Goal: Task Accomplishment & Management: Manage account settings

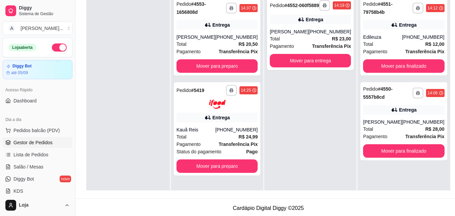
scroll to position [19, 0]
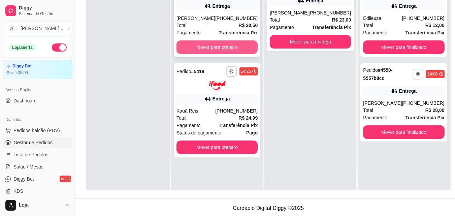
click at [211, 41] on button "Mover para preparo" at bounding box center [217, 46] width 81 height 13
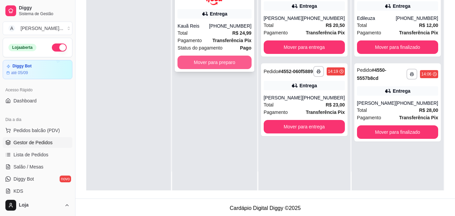
click at [208, 67] on button "Mover para preparo" at bounding box center [215, 62] width 74 height 13
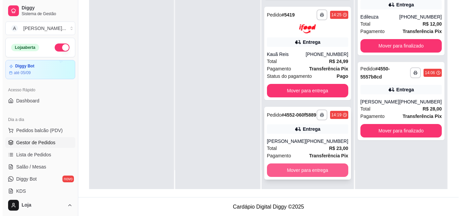
scroll to position [103, 0]
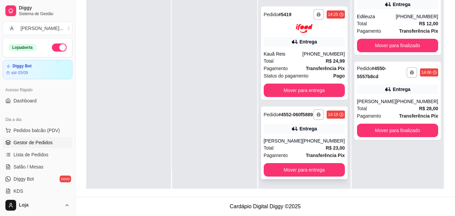
click at [315, 138] on div "[PHONE_NUMBER]" at bounding box center [324, 141] width 42 height 7
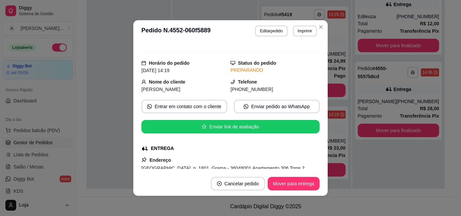
scroll to position [100, 0]
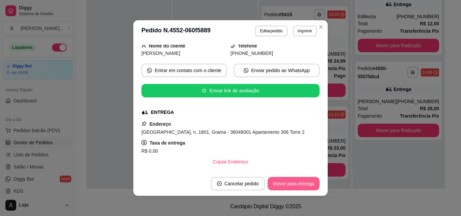
click at [289, 182] on button "Mover para entrega" at bounding box center [293, 183] width 52 height 13
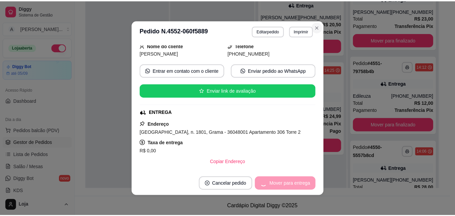
scroll to position [0, 0]
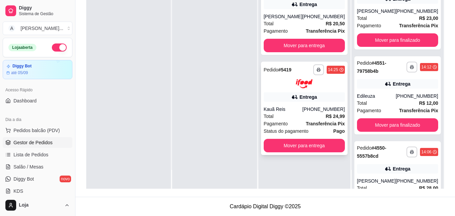
click at [303, 108] on div "Kauã Reis" at bounding box center [283, 109] width 39 height 7
click at [320, 24] on div "Total R$ 20,50" at bounding box center [304, 23] width 81 height 7
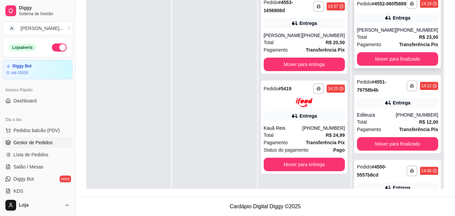
click at [393, 33] on div "[PERSON_NAME]" at bounding box center [376, 30] width 39 height 7
click at [303, 129] on div "Kauã Reis" at bounding box center [283, 128] width 39 height 7
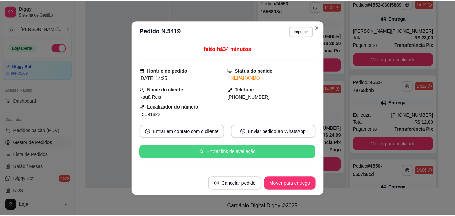
scroll to position [101, 0]
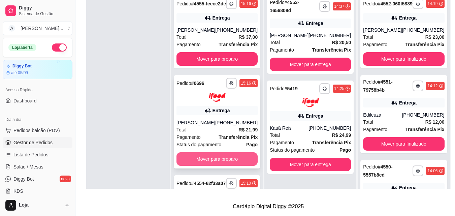
click at [242, 161] on button "Mover para preparo" at bounding box center [217, 158] width 81 height 13
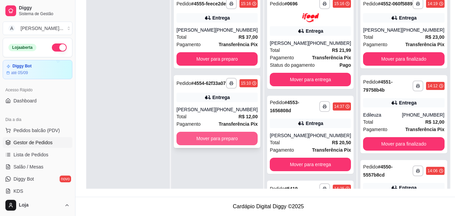
click at [242, 145] on button "Mover para preparo" at bounding box center [217, 138] width 81 height 13
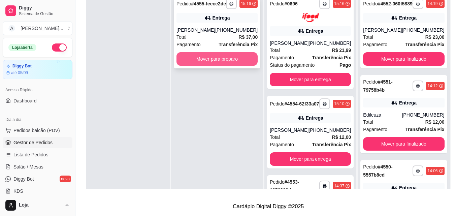
click at [186, 66] on button "Mover para preparo" at bounding box center [217, 58] width 81 height 13
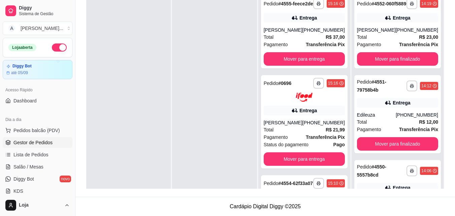
drag, startPoint x: 187, startPoint y: 66, endPoint x: 149, endPoint y: 68, distance: 38.1
click at [149, 68] on div at bounding box center [128, 100] width 85 height 216
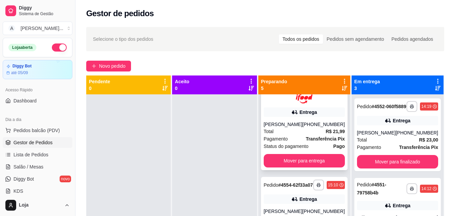
click at [304, 143] on div "Pagamento Transferência Pix" at bounding box center [304, 138] width 81 height 7
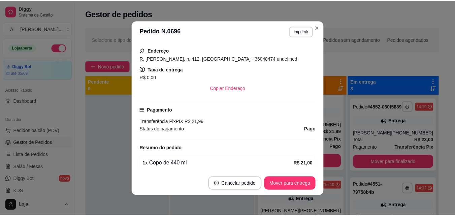
scroll to position [202, 0]
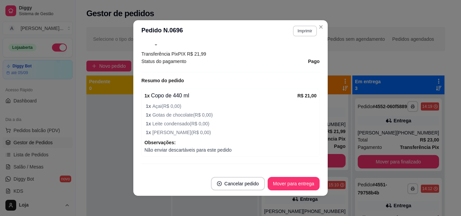
click at [304, 30] on button "Imprimir" at bounding box center [305, 31] width 24 height 11
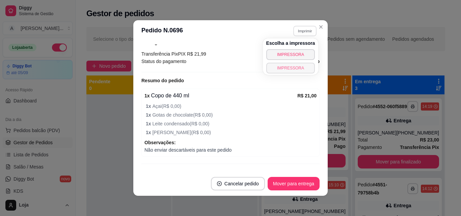
click at [290, 67] on button "IMPRESSORA" at bounding box center [290, 68] width 49 height 11
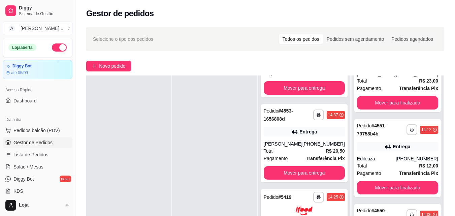
scroll to position [34, 0]
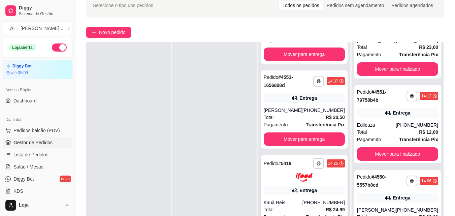
click at [299, 180] on img at bounding box center [304, 177] width 17 height 9
click at [285, 99] on div "Entrega" at bounding box center [304, 97] width 81 height 9
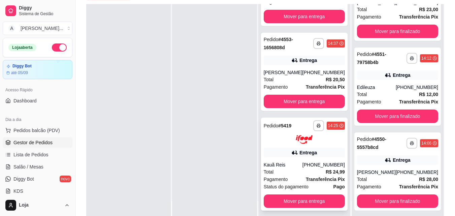
scroll to position [103, 0]
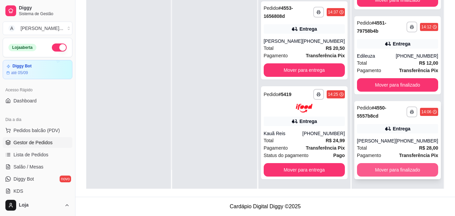
click at [394, 170] on button "Mover para finalizado" at bounding box center [397, 169] width 81 height 13
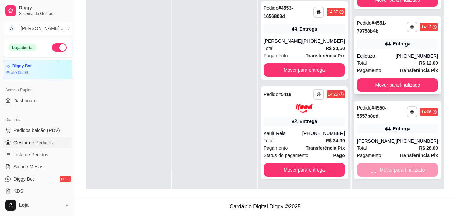
scroll to position [0, 0]
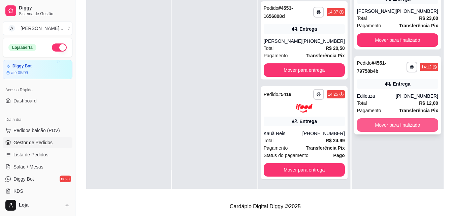
click at [400, 132] on button "Mover para finalizado" at bounding box center [397, 124] width 81 height 13
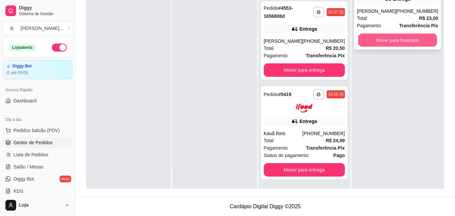
click at [397, 47] on button "Mover para finalizado" at bounding box center [397, 40] width 79 height 13
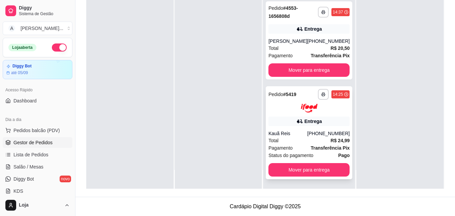
click at [307, 165] on button "Mover para entrega" at bounding box center [309, 169] width 81 height 13
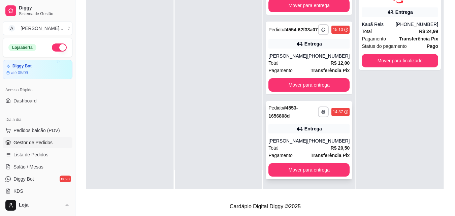
scroll to position [146, 0]
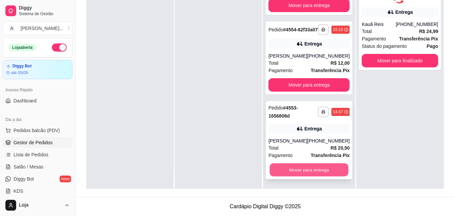
click at [305, 168] on button "Mover para entrega" at bounding box center [309, 169] width 79 height 13
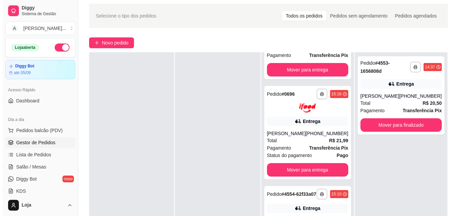
scroll to position [35, 0]
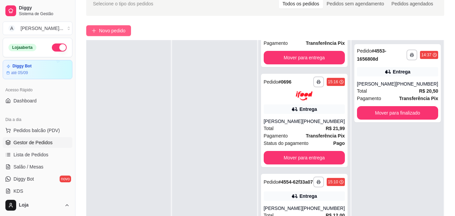
click at [113, 35] on button "Novo pedido" at bounding box center [108, 30] width 45 height 11
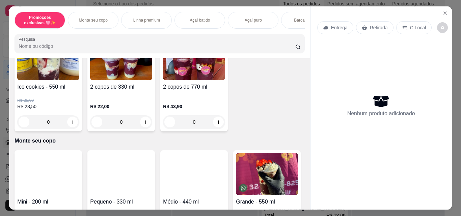
scroll to position [135, 0]
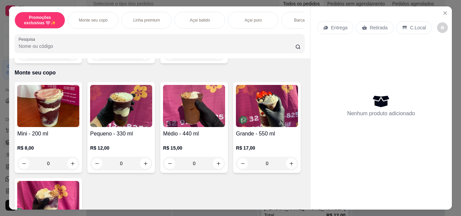
click at [145, 165] on div "0" at bounding box center [121, 163] width 62 height 13
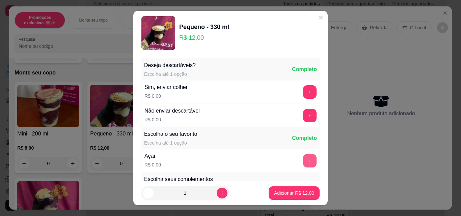
click at [303, 166] on button "+" at bounding box center [309, 160] width 13 height 13
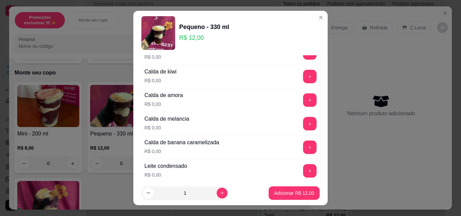
scroll to position [506, 0]
click at [303, 170] on button "+" at bounding box center [309, 170] width 13 height 13
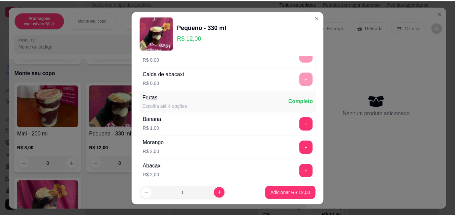
scroll to position [742, 0]
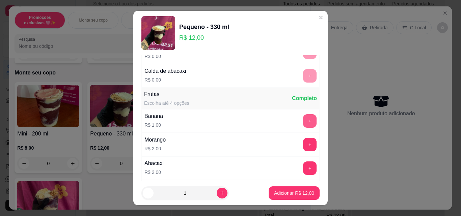
click at [303, 127] on button "+" at bounding box center [309, 120] width 13 height 13
click at [302, 194] on p "Adicionar R$ 13,00" at bounding box center [294, 193] width 40 height 7
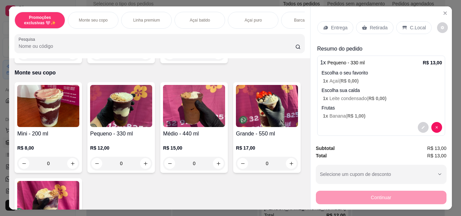
click at [374, 28] on p "Retirada" at bounding box center [379, 27] width 18 height 7
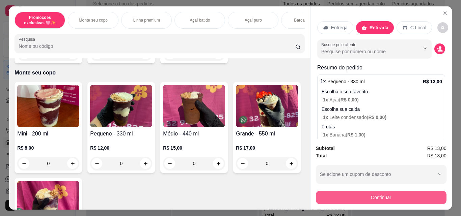
click at [378, 193] on button "Continuar" at bounding box center [381, 197] width 130 height 13
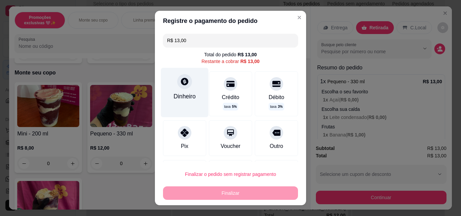
click at [179, 94] on div "Dinheiro" at bounding box center [184, 96] width 22 height 9
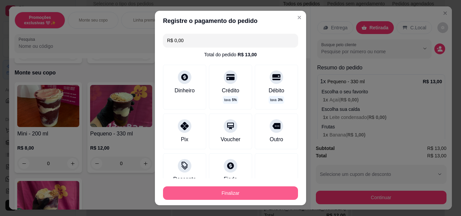
click at [267, 187] on button "Finalizar" at bounding box center [230, 192] width 135 height 13
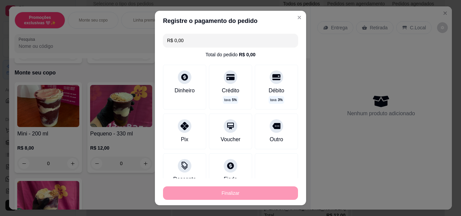
type input "-R$ 13,00"
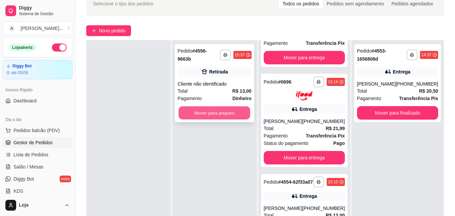
click at [226, 107] on button "Mover para preparo" at bounding box center [215, 113] width 72 height 13
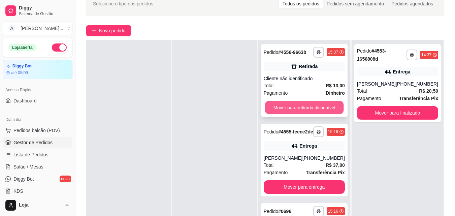
click at [296, 109] on button "Mover para retirada disponível" at bounding box center [304, 107] width 79 height 13
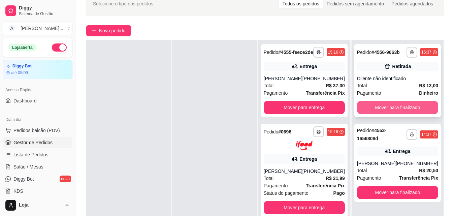
click at [366, 104] on button "Mover para finalizado" at bounding box center [397, 107] width 81 height 13
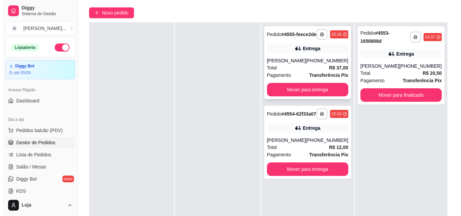
scroll to position [35, 0]
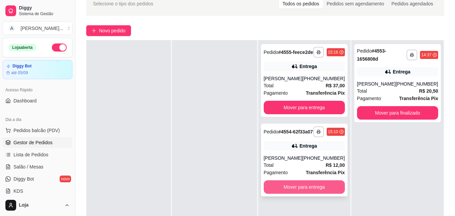
click at [324, 194] on button "Mover para entrega" at bounding box center [304, 186] width 81 height 13
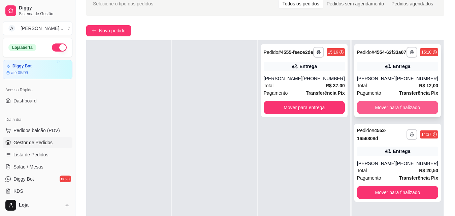
click at [393, 110] on button "Mover para finalizado" at bounding box center [397, 107] width 81 height 13
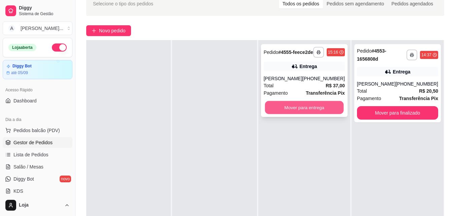
click at [341, 110] on button "Mover para entrega" at bounding box center [304, 107] width 79 height 13
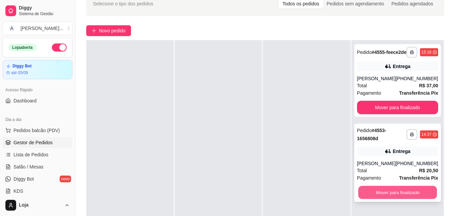
click at [405, 199] on button "Mover para finalizado" at bounding box center [397, 192] width 79 height 13
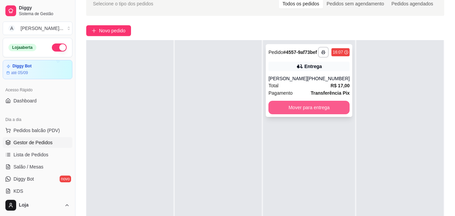
click at [337, 114] on button "Mover para entrega" at bounding box center [309, 107] width 81 height 13
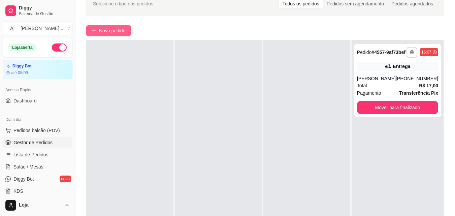
click at [105, 32] on span "Novo pedido" at bounding box center [112, 30] width 27 height 7
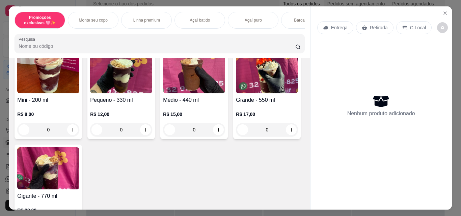
scroll to position [202, 0]
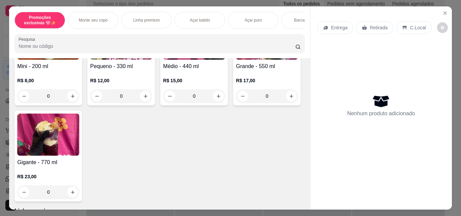
click at [79, 164] on h4 "Gigante - 770 ml" at bounding box center [48, 162] width 62 height 8
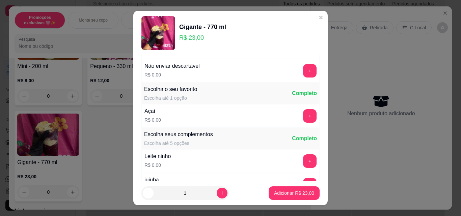
scroll to position [67, 0]
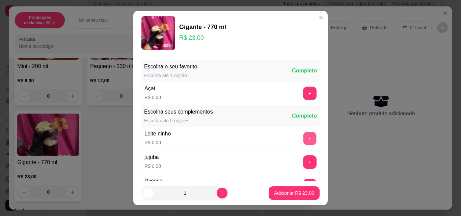
click at [303, 141] on button "+" at bounding box center [309, 138] width 13 height 13
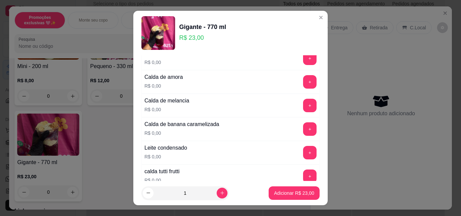
scroll to position [539, 0]
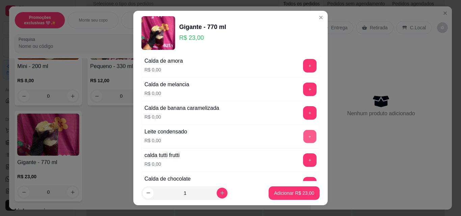
click at [303, 136] on button "+" at bounding box center [309, 136] width 13 height 13
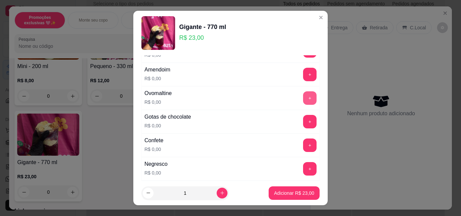
scroll to position [169, 0]
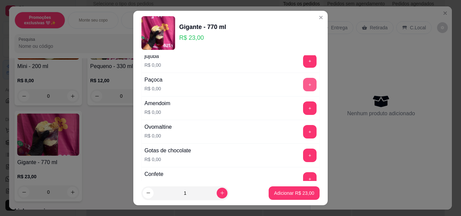
click at [303, 84] on button "+" at bounding box center [309, 84] width 13 height 13
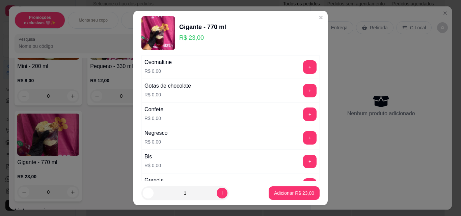
scroll to position [236, 0]
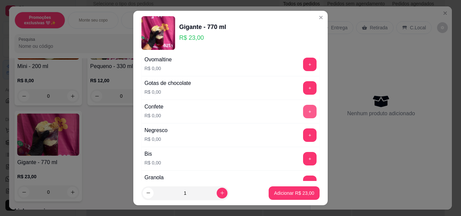
click at [303, 111] on button "+" at bounding box center [309, 111] width 13 height 13
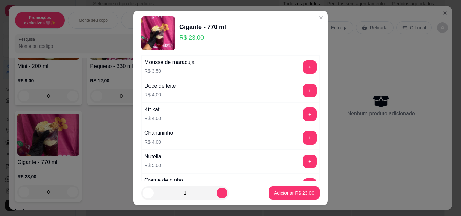
scroll to position [1045, 0]
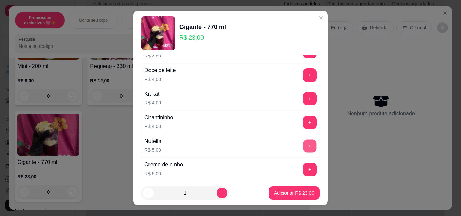
click at [303, 144] on button "+" at bounding box center [309, 146] width 13 height 13
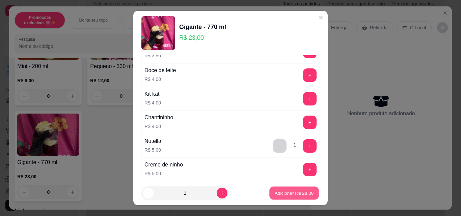
click at [284, 193] on p "Adicionar R$ 28,00" at bounding box center [293, 193] width 39 height 6
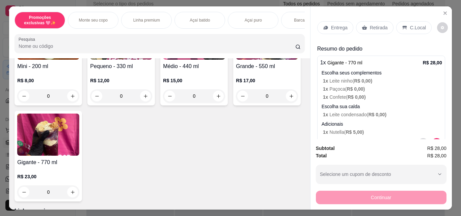
click at [366, 29] on div "Retirada" at bounding box center [374, 27] width 37 height 13
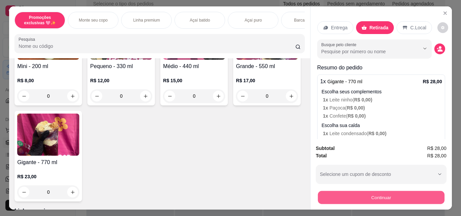
click at [348, 191] on button "Continuar" at bounding box center [380, 197] width 126 height 13
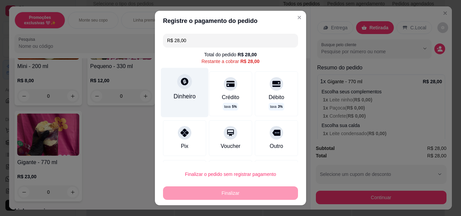
click at [183, 99] on div "Dinheiro" at bounding box center [184, 96] width 22 height 9
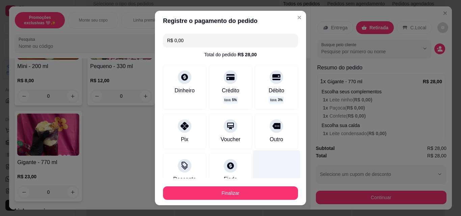
scroll to position [49, 0]
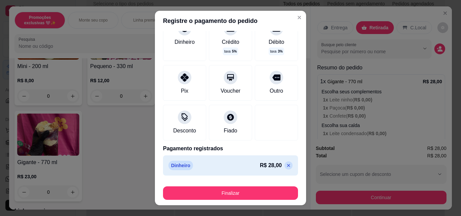
click at [284, 167] on p at bounding box center [288, 165] width 8 height 8
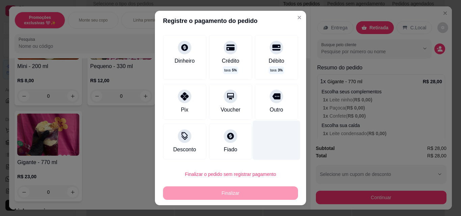
scroll to position [36, 0]
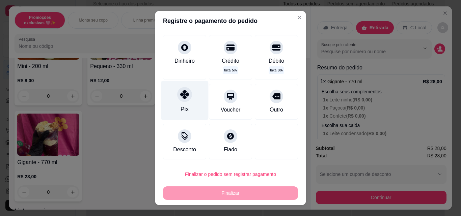
click at [185, 111] on div "Pix" at bounding box center [185, 100] width 48 height 39
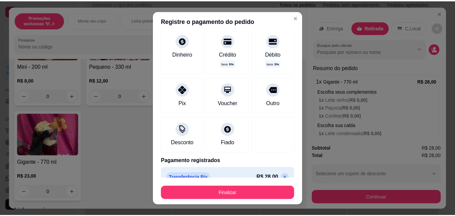
scroll to position [49, 0]
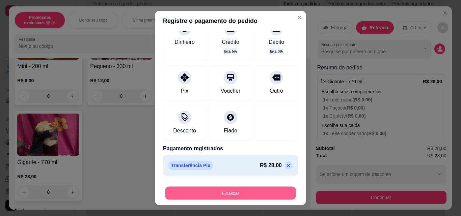
click at [249, 195] on button "Finalizar" at bounding box center [230, 193] width 131 height 13
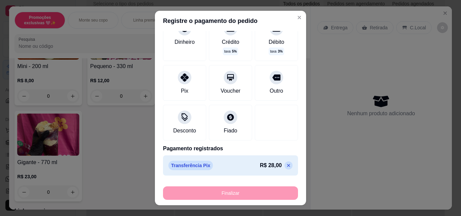
type input "-R$ 28,00"
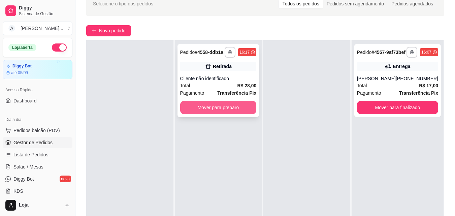
click at [256, 111] on button "Mover para preparo" at bounding box center [218, 107] width 77 height 13
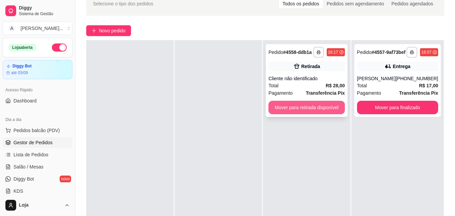
click at [304, 109] on button "Mover para retirada disponível" at bounding box center [307, 107] width 77 height 13
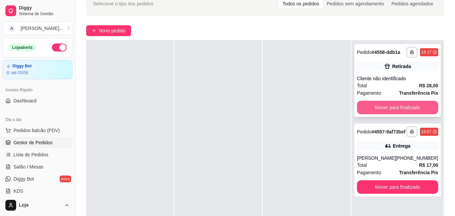
click at [381, 107] on button "Mover para finalizado" at bounding box center [397, 107] width 81 height 13
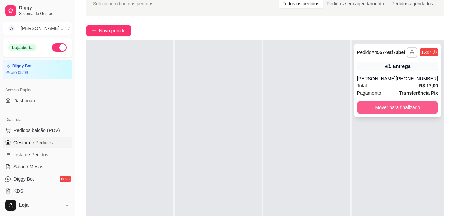
click at [383, 110] on button "Mover para finalizado" at bounding box center [397, 107] width 81 height 13
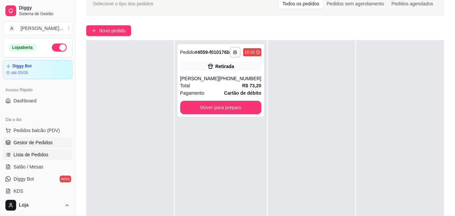
click at [37, 151] on link "Lista de Pedidos" at bounding box center [38, 154] width 70 height 11
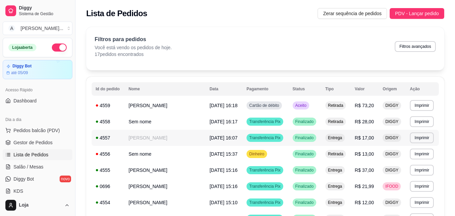
click at [165, 146] on td "[PERSON_NAME]" at bounding box center [165, 138] width 81 height 16
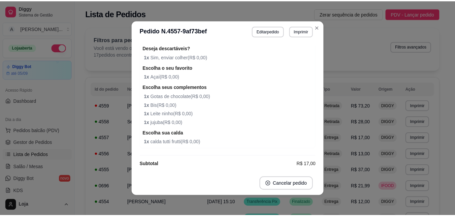
scroll to position [253, 0]
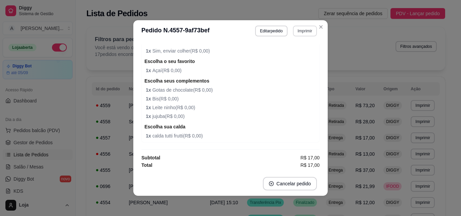
click at [293, 30] on button "Imprimir" at bounding box center [305, 31] width 24 height 11
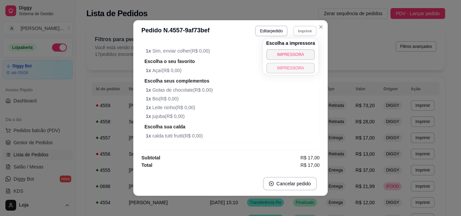
click at [286, 70] on button "IMPRESSORA" at bounding box center [290, 68] width 49 height 11
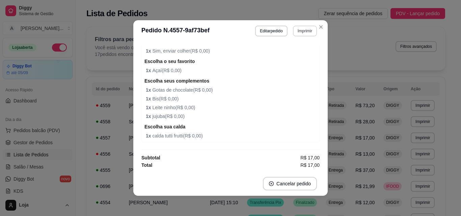
click at [304, 30] on button "Imprimir" at bounding box center [305, 31] width 24 height 11
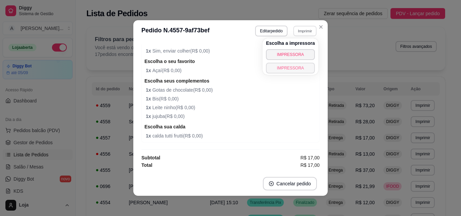
click at [295, 67] on button "IMPRESSORA" at bounding box center [290, 68] width 49 height 11
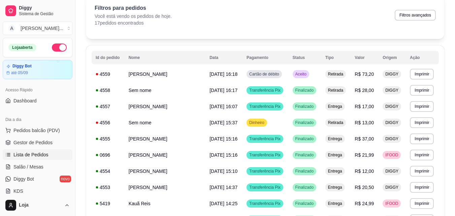
scroll to position [0, 0]
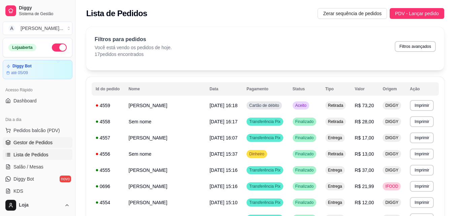
click at [39, 143] on span "Gestor de Pedidos" at bounding box center [32, 142] width 39 height 7
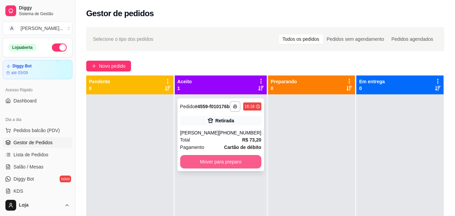
click at [219, 168] on button "Mover para preparo" at bounding box center [220, 161] width 81 height 13
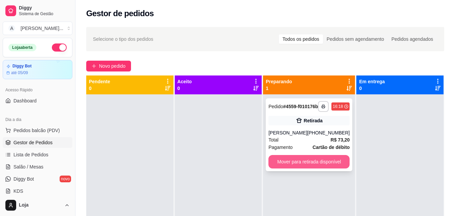
click at [304, 163] on button "Mover para retirada disponível" at bounding box center [309, 161] width 81 height 13
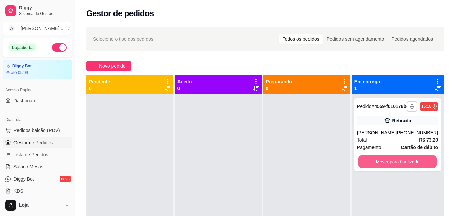
click at [394, 163] on button "Mover para finalizado" at bounding box center [397, 161] width 79 height 13
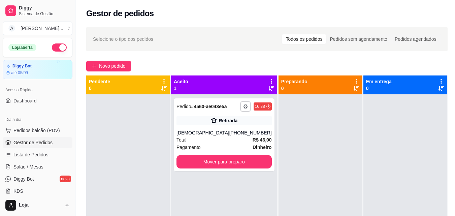
click at [295, 152] on div at bounding box center [321, 202] width 84 height 216
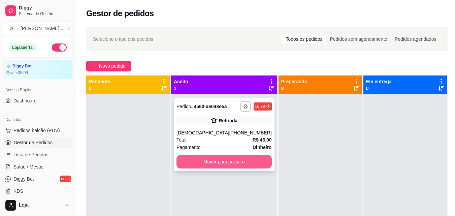
click at [234, 168] on button "Mover para preparo" at bounding box center [224, 161] width 95 height 13
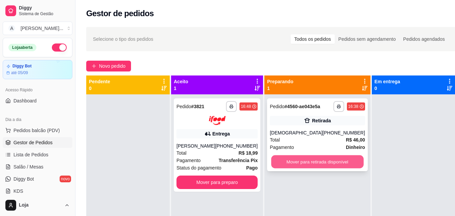
click at [320, 168] on button "Mover para retirada disponível" at bounding box center [317, 161] width 92 height 13
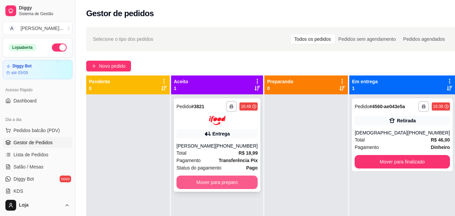
click at [236, 187] on button "Mover para preparo" at bounding box center [217, 182] width 81 height 13
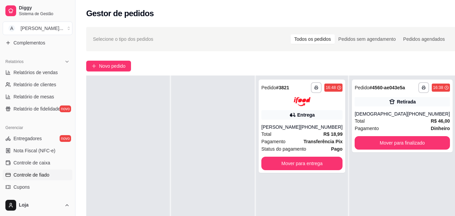
scroll to position [202, 0]
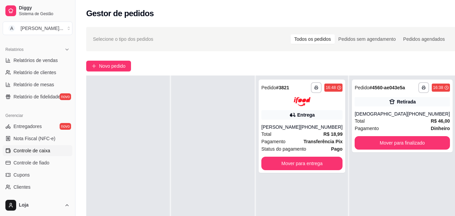
click at [52, 150] on link "Controle de caixa" at bounding box center [38, 150] width 70 height 11
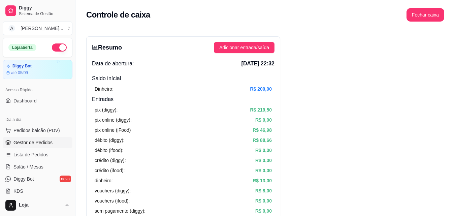
click at [49, 142] on span "Gestor de Pedidos" at bounding box center [32, 142] width 39 height 7
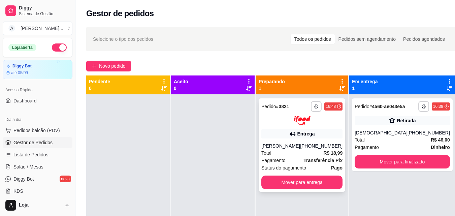
click at [319, 158] on strong "Transferência Pix" at bounding box center [323, 160] width 39 height 5
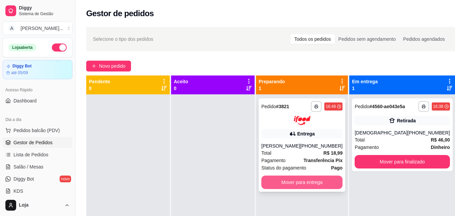
click at [316, 180] on button "Mover para entrega" at bounding box center [302, 182] width 81 height 13
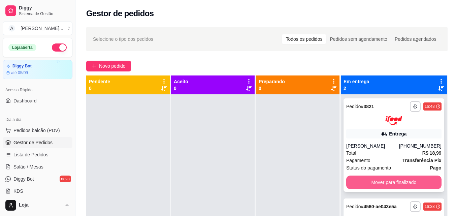
click at [401, 182] on button "Mover para finalizado" at bounding box center [394, 182] width 95 height 13
click at [425, 181] on button "Mover para finalizado" at bounding box center [394, 182] width 95 height 13
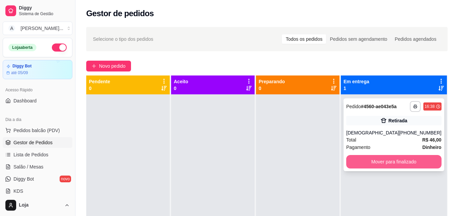
click at [402, 164] on button "Mover para finalizado" at bounding box center [394, 161] width 95 height 13
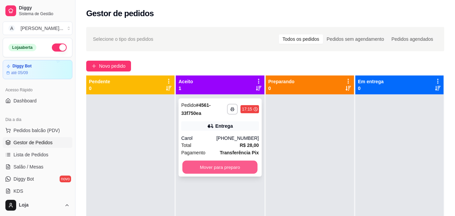
click at [217, 163] on button "Mover para preparo" at bounding box center [220, 167] width 75 height 13
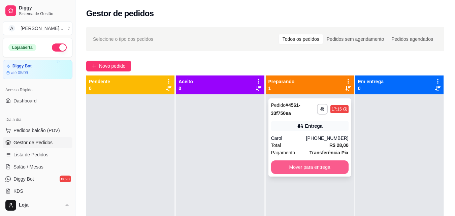
click at [306, 171] on button "Mover para entrega" at bounding box center [310, 166] width 78 height 13
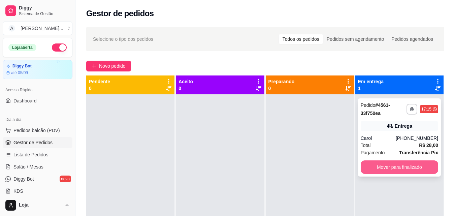
click at [391, 171] on button "Mover para finalizado" at bounding box center [400, 166] width 78 height 13
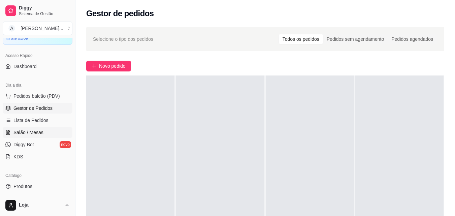
scroll to position [169, 0]
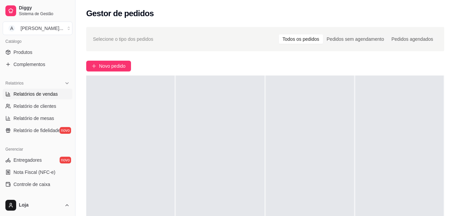
click at [55, 91] on link "Relatórios de vendas" at bounding box center [38, 94] width 70 height 11
select select "ALL"
select select "0"
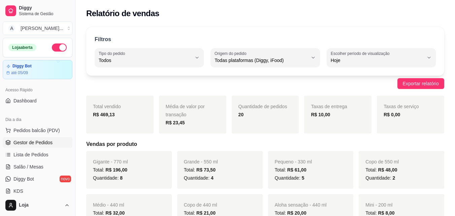
click at [41, 139] on link "Gestor de Pedidos" at bounding box center [38, 142] width 70 height 11
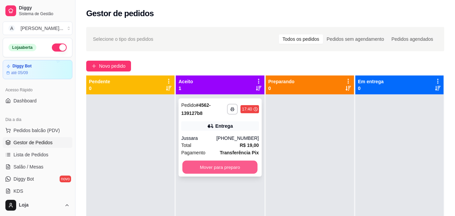
click at [213, 163] on button "Mover para preparo" at bounding box center [220, 167] width 75 height 13
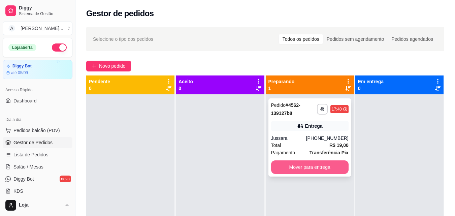
click at [339, 170] on button "Mover para entrega" at bounding box center [310, 166] width 78 height 13
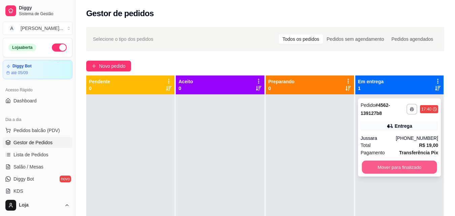
click at [427, 166] on button "Mover para finalizado" at bounding box center [399, 167] width 75 height 13
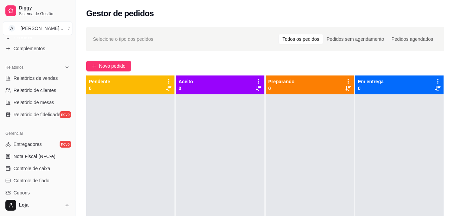
scroll to position [202, 0]
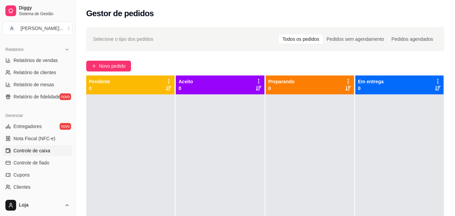
click at [42, 150] on span "Controle de caixa" at bounding box center [31, 150] width 37 height 7
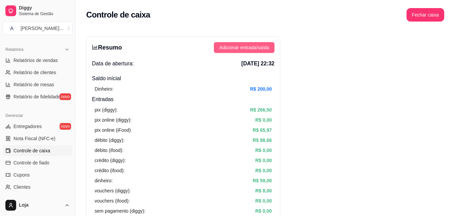
click at [241, 47] on span "Adicionar entrada/saída" at bounding box center [244, 47] width 50 height 7
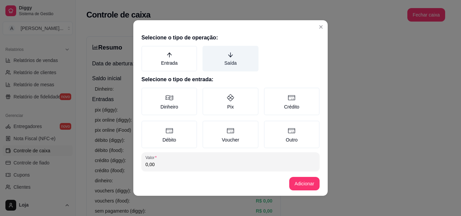
click at [237, 65] on label "Saída" at bounding box center [230, 59] width 56 height 26
click at [207, 51] on button "Saída" at bounding box center [204, 48] width 5 height 5
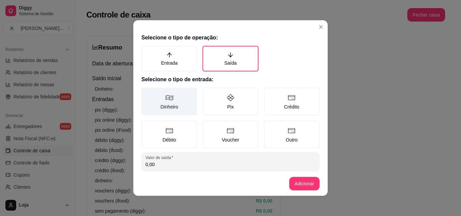
click at [181, 102] on label "Dinheiro" at bounding box center [169, 102] width 56 height 28
click at [146, 93] on button "Dinheiro" at bounding box center [143, 89] width 5 height 5
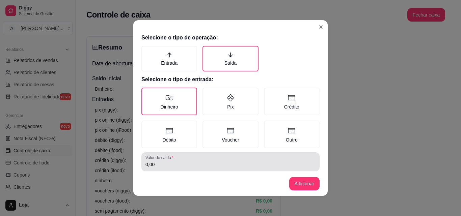
click at [184, 163] on input "0,00" at bounding box center [230, 164] width 170 height 7
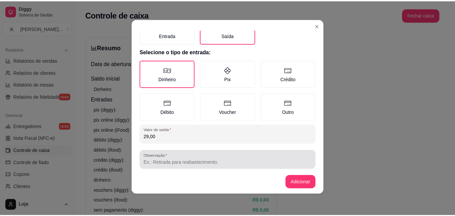
scroll to position [36, 0]
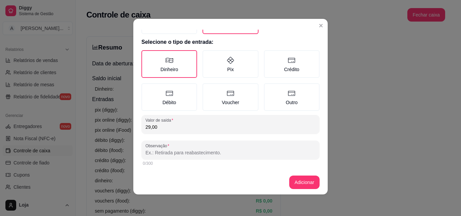
type input "29,00"
click at [178, 152] on input "Observação" at bounding box center [230, 152] width 170 height 7
type input "10,00 trocou pix// 19 leite em po"
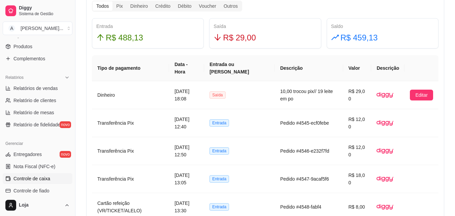
scroll to position [67, 0]
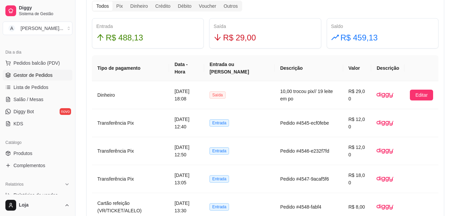
click at [47, 79] on link "Gestor de Pedidos" at bounding box center [38, 75] width 70 height 11
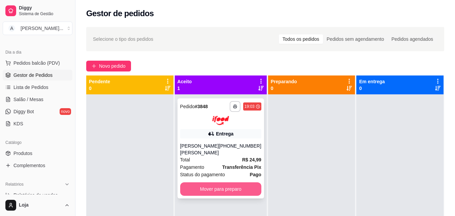
click at [201, 186] on button "Mover para preparo" at bounding box center [220, 188] width 81 height 13
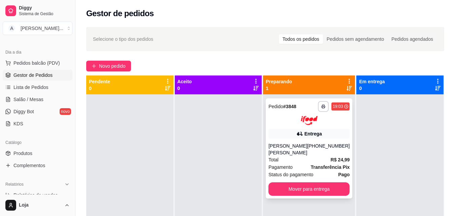
click at [299, 149] on div "[PERSON_NAME] [PERSON_NAME]" at bounding box center [288, 149] width 39 height 13
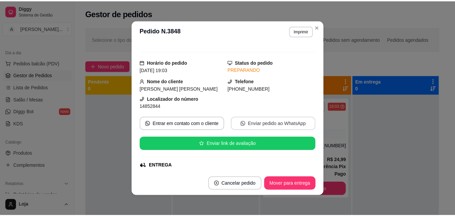
scroll to position [67, 0]
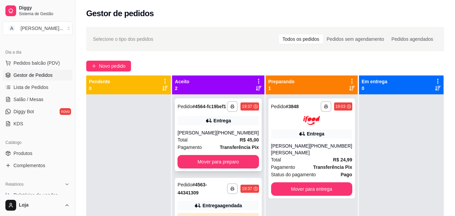
click at [221, 171] on div "**********" at bounding box center [218, 134] width 87 height 73
click at [207, 169] on button "Mover para preparo" at bounding box center [218, 161] width 81 height 13
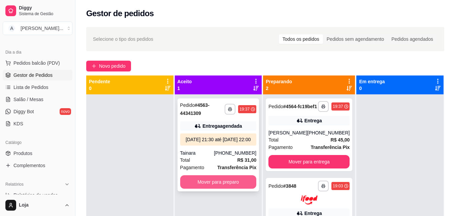
click at [213, 189] on button "Mover para preparo" at bounding box center [218, 181] width 77 height 13
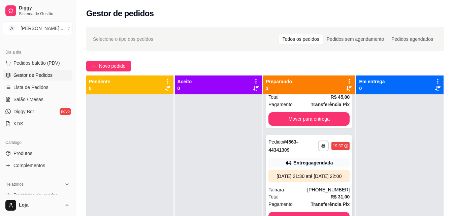
scroll to position [96, 0]
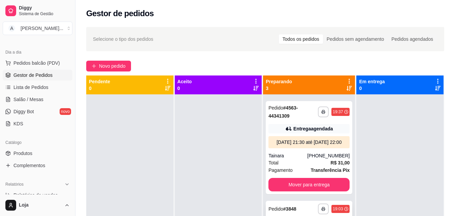
click at [289, 204] on div "**********" at bounding box center [309, 209] width 81 height 11
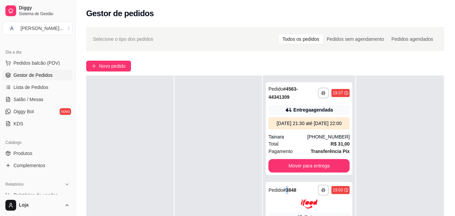
scroll to position [101, 0]
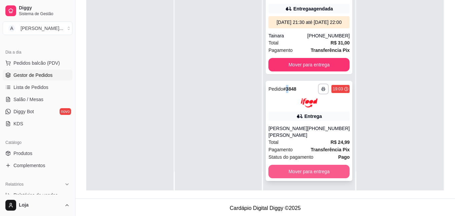
click at [307, 176] on button "Mover para entrega" at bounding box center [309, 171] width 81 height 13
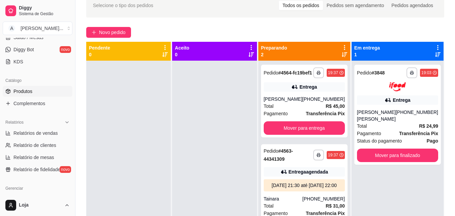
scroll to position [135, 0]
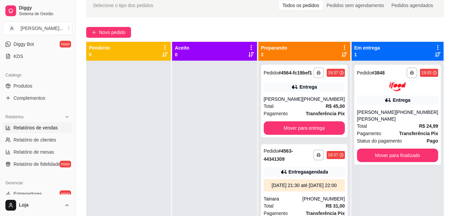
click at [37, 127] on span "Relatórios de vendas" at bounding box center [35, 127] width 45 height 7
select select "ALL"
select select "0"
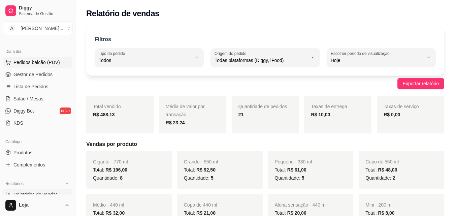
scroll to position [67, 0]
click at [38, 74] on span "Gestor de Pedidos" at bounding box center [32, 75] width 39 height 7
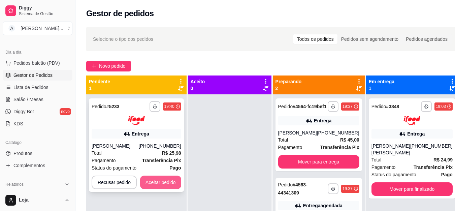
click at [163, 184] on button "Aceitar pedido" at bounding box center [160, 182] width 41 height 13
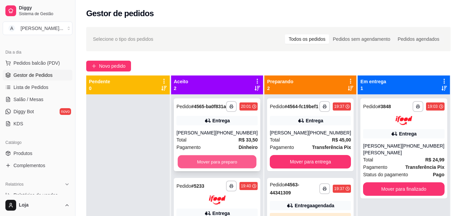
click at [223, 167] on button "Mover para preparo" at bounding box center [217, 161] width 79 height 13
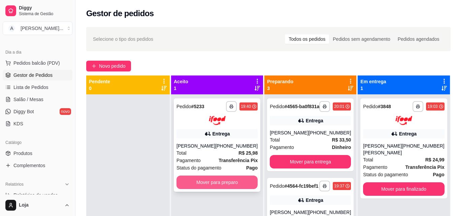
click at [227, 182] on button "Mover para preparo" at bounding box center [217, 182] width 81 height 13
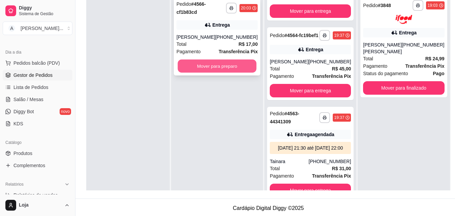
click at [253, 67] on button "Mover para preparo" at bounding box center [217, 66] width 79 height 13
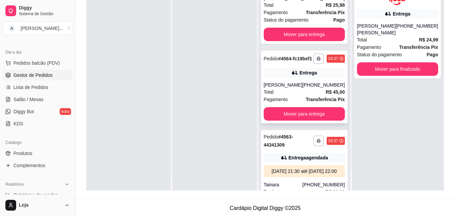
scroll to position [151, 0]
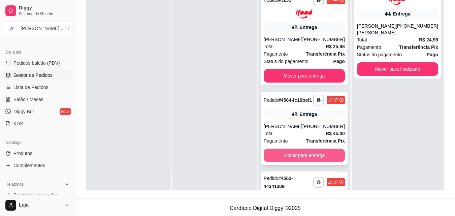
click at [318, 162] on button "Mover para entrega" at bounding box center [304, 155] width 81 height 13
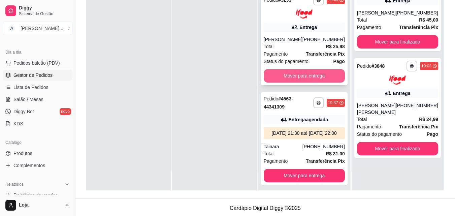
click at [320, 82] on button "Mover para entrega" at bounding box center [304, 75] width 81 height 13
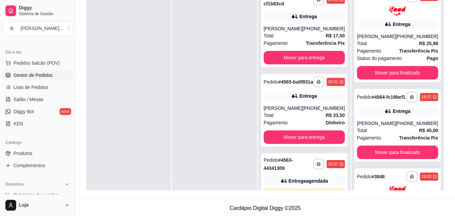
scroll to position [0, 0]
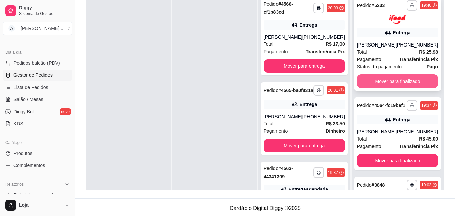
click at [396, 83] on button "Mover para finalizado" at bounding box center [397, 81] width 81 height 13
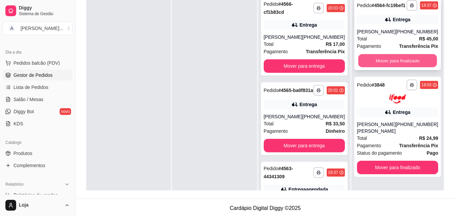
click at [398, 67] on button "Mover para finalizado" at bounding box center [397, 60] width 79 height 13
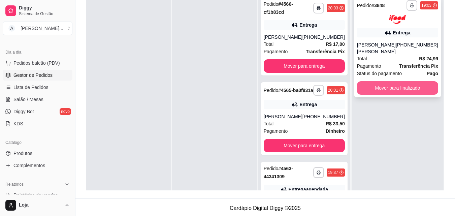
click at [401, 88] on button "Mover para finalizado" at bounding box center [397, 87] width 81 height 13
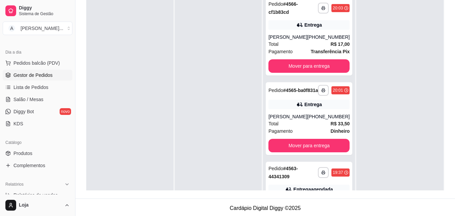
scroll to position [236, 0]
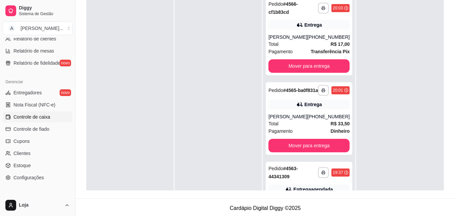
click at [49, 116] on span "Controle de caixa" at bounding box center [31, 117] width 37 height 7
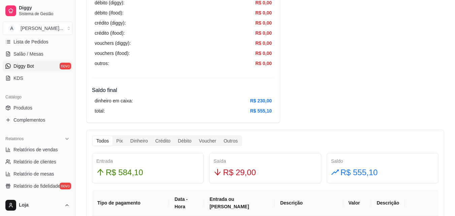
scroll to position [34, 0]
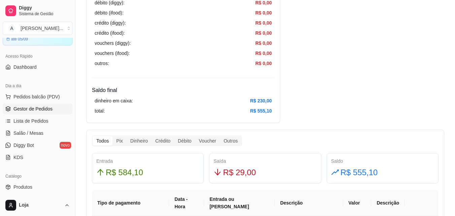
click at [37, 111] on span "Gestor de Pedidos" at bounding box center [32, 109] width 39 height 7
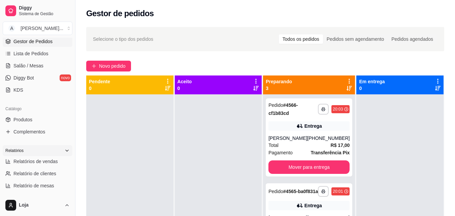
scroll to position [169, 0]
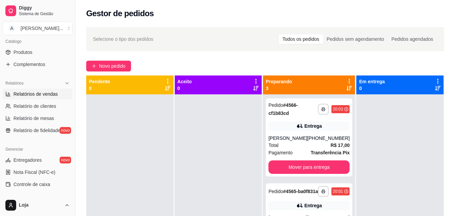
click at [52, 95] on span "Relatórios de vendas" at bounding box center [35, 94] width 45 height 7
select select "ALL"
select select "0"
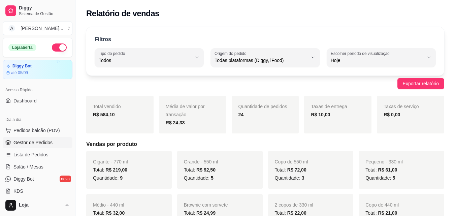
click at [38, 142] on span "Gestor de Pedidos" at bounding box center [32, 142] width 39 height 7
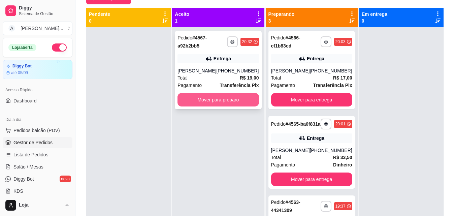
click at [233, 95] on button "Mover para preparo" at bounding box center [218, 99] width 81 height 13
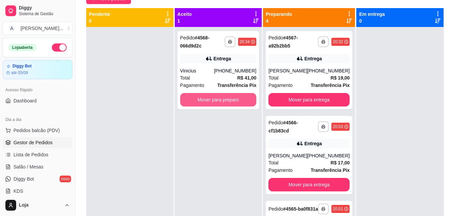
click at [233, 95] on button "Mover para preparo" at bounding box center [218, 99] width 77 height 13
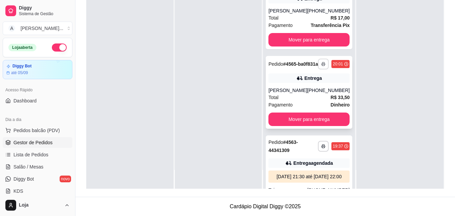
scroll to position [170, 0]
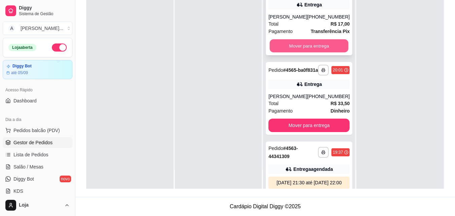
click at [326, 45] on button "Mover para entrega" at bounding box center [309, 45] width 79 height 13
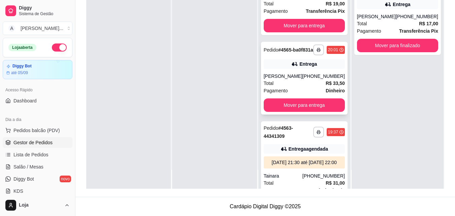
scroll to position [102, 0]
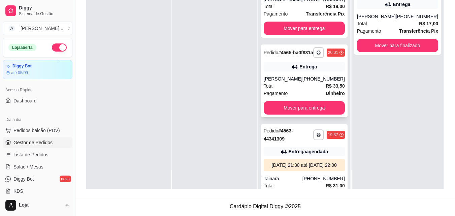
click at [318, 90] on div "Total R$ 33,50" at bounding box center [304, 85] width 81 height 7
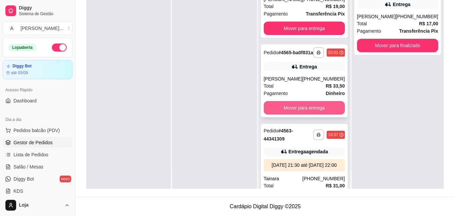
click at [328, 114] on button "Mover para entrega" at bounding box center [304, 107] width 81 height 13
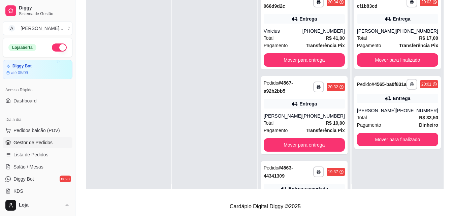
scroll to position [0, 0]
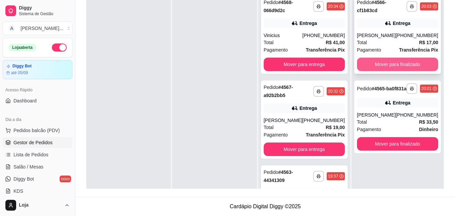
click at [395, 65] on button "Mover para finalizado" at bounding box center [397, 64] width 81 height 13
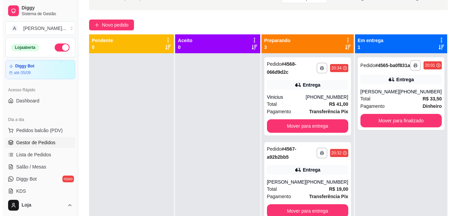
scroll to position [35, 0]
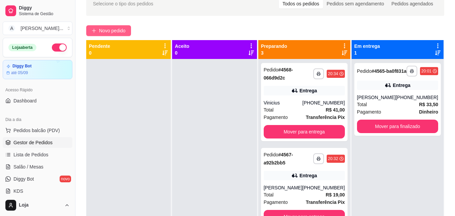
click at [115, 35] on button "Novo pedido" at bounding box center [108, 30] width 45 height 11
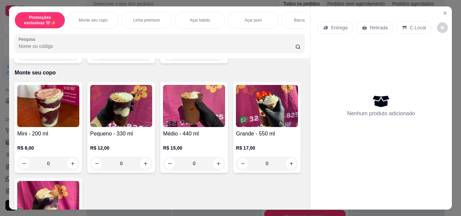
scroll to position [202, 0]
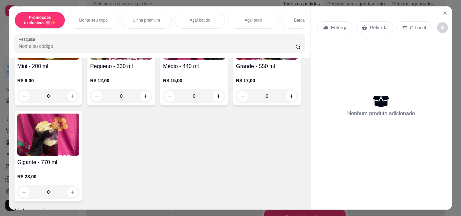
click at [233, 106] on div "Grande - 550 ml R$ 17,00 0" at bounding box center [266, 60] width 67 height 91
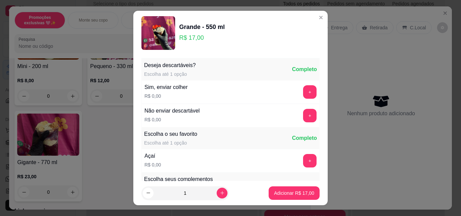
click at [303, 158] on button "+" at bounding box center [309, 160] width 13 height 13
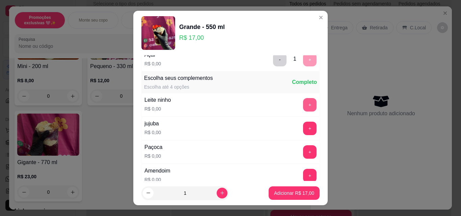
click at [303, 106] on button "+" at bounding box center [309, 104] width 13 height 13
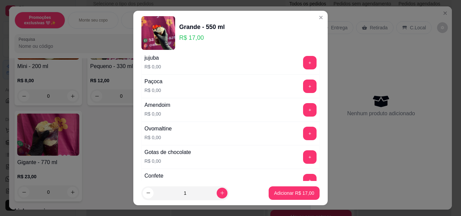
scroll to position [169, 0]
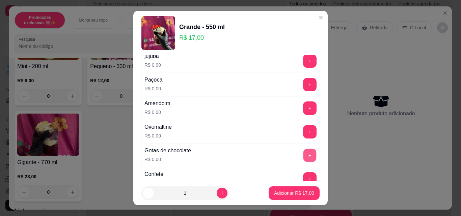
click at [303, 154] on button "+" at bounding box center [309, 155] width 13 height 13
click at [303, 132] on button "+" at bounding box center [309, 131] width 13 height 13
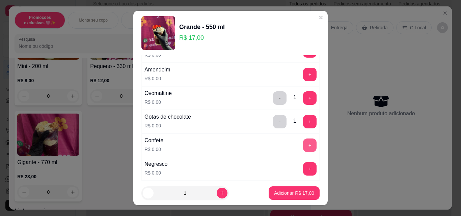
click at [303, 147] on button "+" at bounding box center [309, 145] width 13 height 13
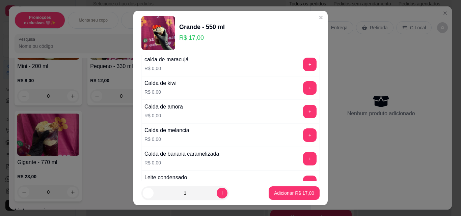
scroll to position [506, 0]
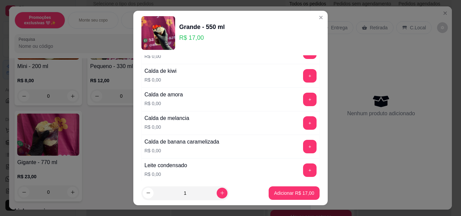
click at [303, 168] on button "+" at bounding box center [309, 170] width 13 height 13
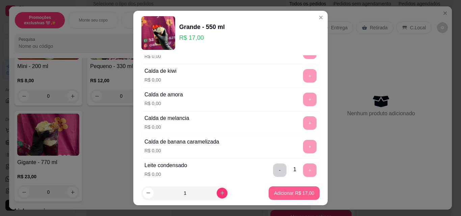
click at [289, 196] on p "Adicionar R$ 17,00" at bounding box center [294, 193] width 40 height 7
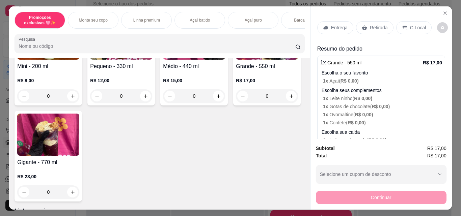
click at [370, 24] on p "Retirada" at bounding box center [379, 27] width 18 height 7
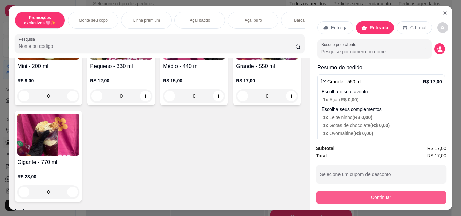
click at [385, 197] on button "Continuar" at bounding box center [381, 197] width 130 height 13
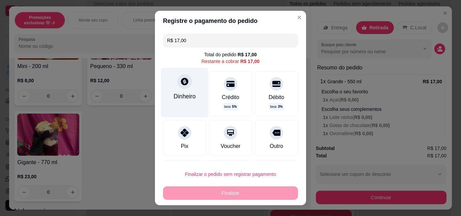
click at [178, 94] on div "Dinheiro" at bounding box center [184, 96] width 22 height 9
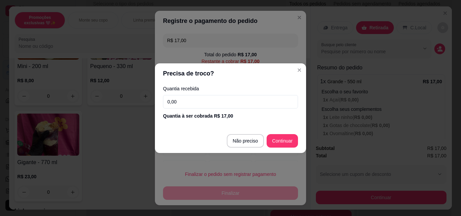
click at [240, 102] on input "0,00" at bounding box center [230, 101] width 135 height 13
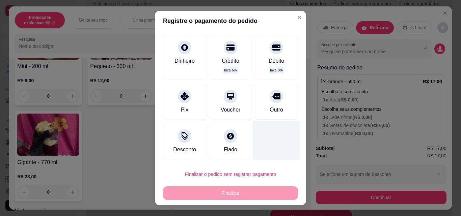
scroll to position [11, 0]
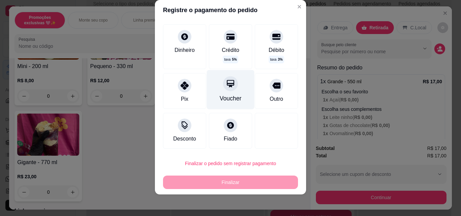
click at [233, 88] on div "Voucher" at bounding box center [231, 89] width 48 height 39
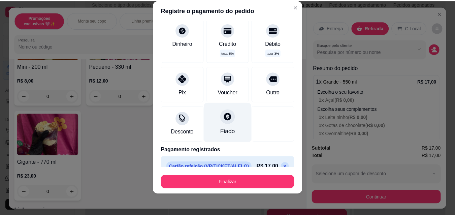
scroll to position [30, 0]
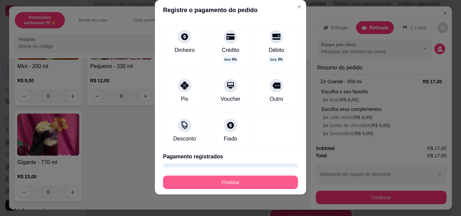
click at [253, 181] on button "Finalizar" at bounding box center [230, 182] width 135 height 13
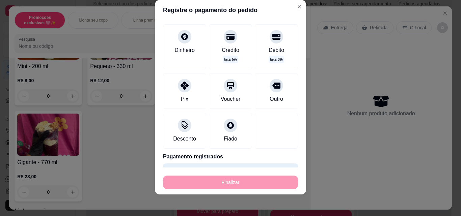
type input "-R$ 17,00"
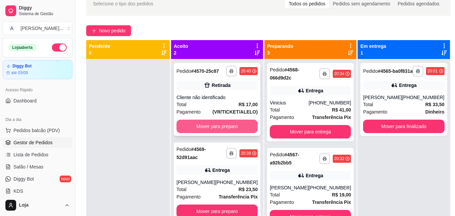
click at [242, 124] on button "Mover para preparo" at bounding box center [217, 126] width 81 height 13
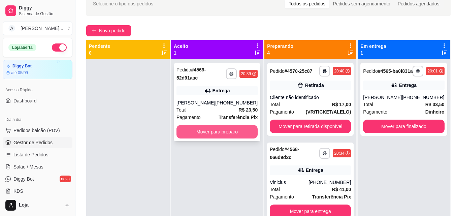
click at [242, 129] on button "Mover para preparo" at bounding box center [217, 131] width 81 height 13
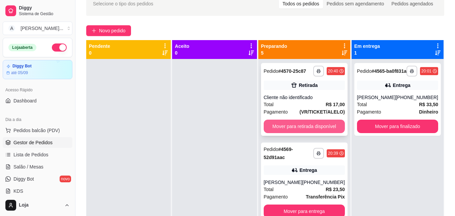
click at [301, 133] on button "Mover para retirada disponível" at bounding box center [304, 126] width 81 height 13
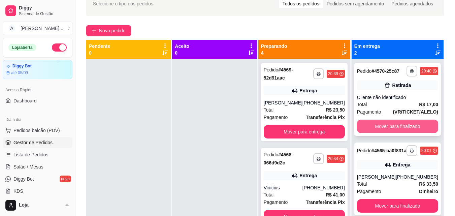
click at [376, 125] on button "Mover para finalizado" at bounding box center [397, 126] width 81 height 13
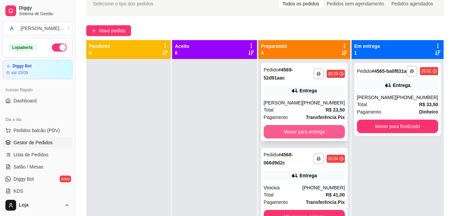
click at [321, 130] on button "Mover para entrega" at bounding box center [304, 131] width 81 height 13
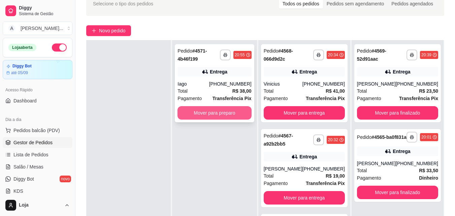
click at [242, 114] on button "Mover para preparo" at bounding box center [215, 112] width 74 height 13
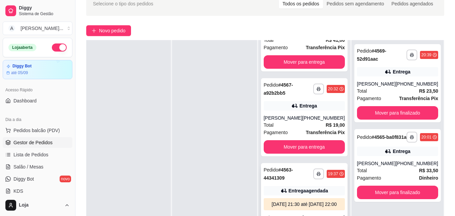
scroll to position [135, 0]
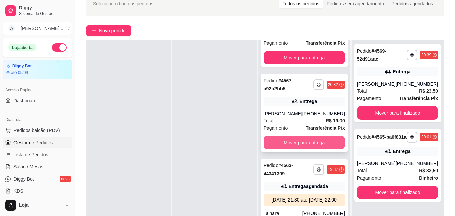
click at [311, 144] on button "Mover para entrega" at bounding box center [304, 142] width 81 height 13
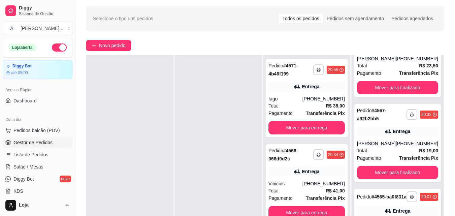
scroll to position [67, 0]
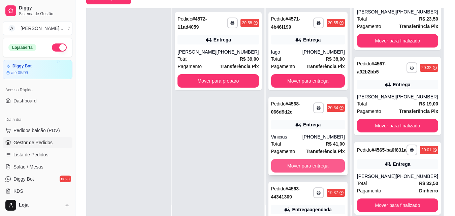
click at [296, 165] on button "Mover para entrega" at bounding box center [308, 165] width 74 height 13
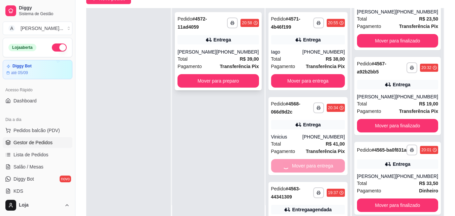
click at [239, 82] on button "Mover para preparo" at bounding box center [218, 80] width 81 height 13
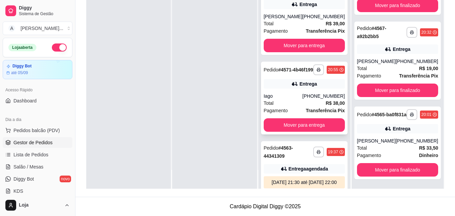
scroll to position [0, 0]
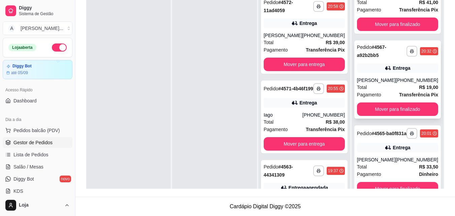
click at [389, 77] on div "[PERSON_NAME]" at bounding box center [376, 80] width 39 height 7
click at [386, 137] on div "Pedido # 4565-ba0f831a" at bounding box center [382, 133] width 50 height 8
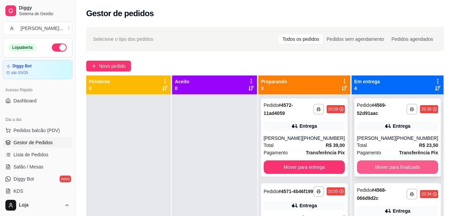
click at [395, 163] on button "Mover para finalizado" at bounding box center [397, 166] width 81 height 13
click at [395, 163] on button "Mover para finalizado" at bounding box center [397, 167] width 79 height 13
click at [395, 163] on button "Mover para finalizado" at bounding box center [397, 166] width 81 height 13
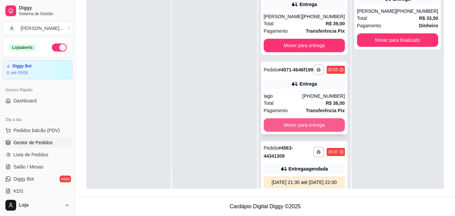
click at [320, 130] on button "Mover para entrega" at bounding box center [304, 124] width 81 height 13
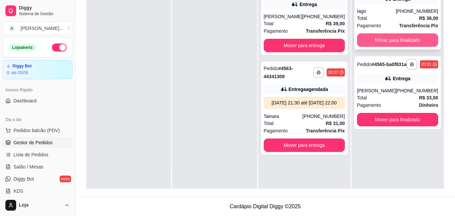
click at [381, 47] on button "Mover para finalizado" at bounding box center [397, 39] width 81 height 13
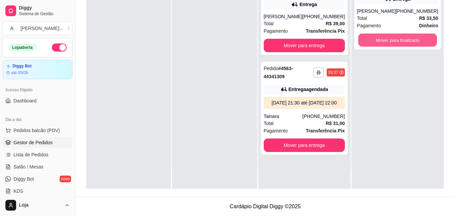
click at [381, 47] on button "Mover para finalizado" at bounding box center [397, 40] width 79 height 13
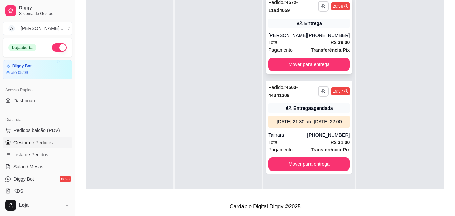
click at [311, 39] on div "Total R$ 39,00" at bounding box center [309, 42] width 81 height 7
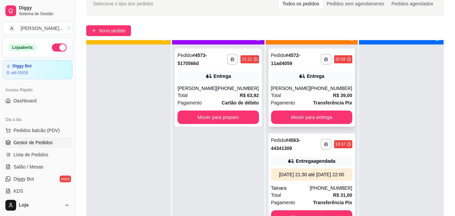
scroll to position [19, 0]
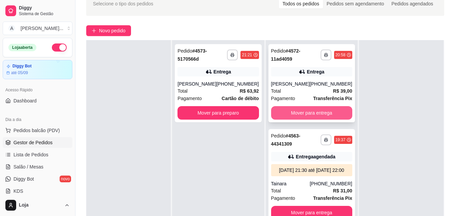
click at [312, 113] on button "Mover para entrega" at bounding box center [311, 112] width 81 height 13
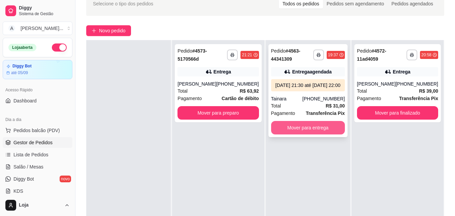
click at [323, 135] on button "Mover para entrega" at bounding box center [308, 127] width 74 height 13
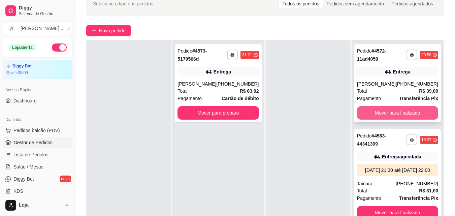
click at [386, 114] on button "Mover para finalizado" at bounding box center [397, 112] width 81 height 13
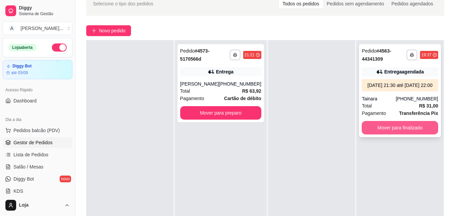
click at [393, 135] on button "Mover para finalizado" at bounding box center [400, 127] width 77 height 13
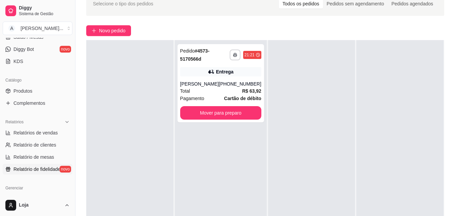
scroll to position [135, 0]
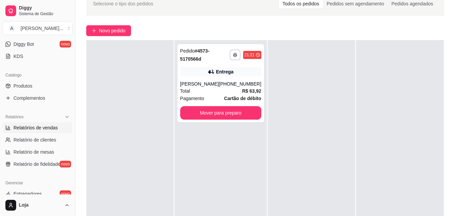
click at [50, 124] on link "Relatórios de vendas" at bounding box center [38, 127] width 70 height 11
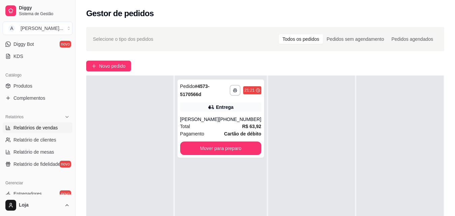
select select "ALL"
select select "0"
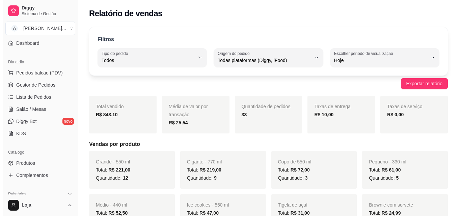
scroll to position [34, 0]
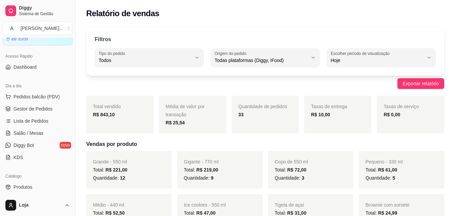
click at [39, 115] on ul "Pedidos balcão (PDV) Gestor de Pedidos Lista de Pedidos Salão / Mesas Diggy Bot…" at bounding box center [38, 126] width 70 height 71
click at [41, 117] on link "Lista de Pedidos" at bounding box center [38, 121] width 70 height 11
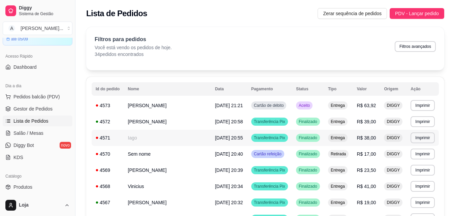
click at [182, 143] on td "Iago" at bounding box center [167, 138] width 87 height 16
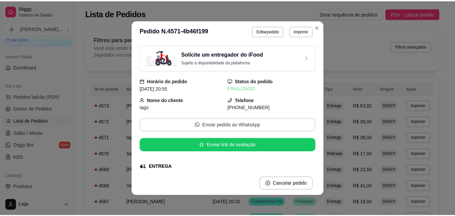
scroll to position [101, 0]
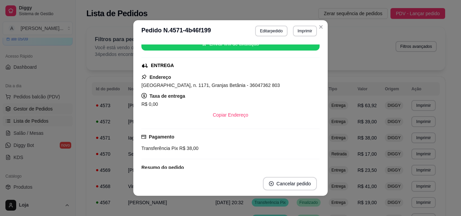
click at [50, 107] on span "Gestor de Pedidos" at bounding box center [32, 109] width 39 height 7
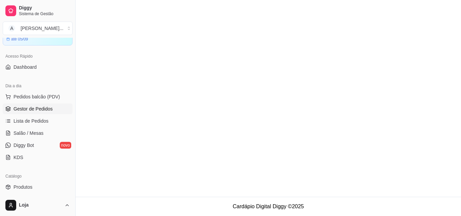
click at [50, 107] on span "Gestor de Pedidos" at bounding box center [32, 109] width 39 height 7
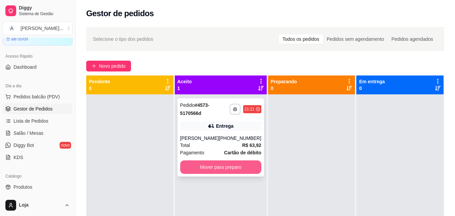
click at [247, 170] on button "Mover para preparo" at bounding box center [220, 166] width 81 height 13
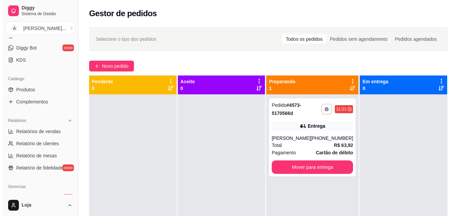
scroll to position [135, 0]
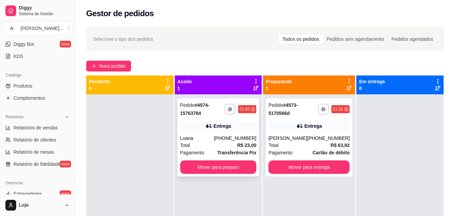
click at [223, 119] on div "**********" at bounding box center [219, 137] width 82 height 78
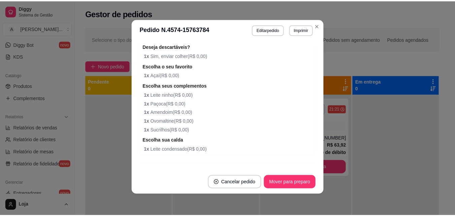
scroll to position [284, 0]
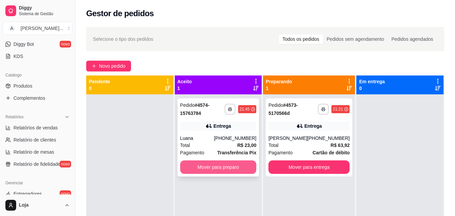
click at [192, 170] on button "Mover para preparo" at bounding box center [218, 166] width 77 height 13
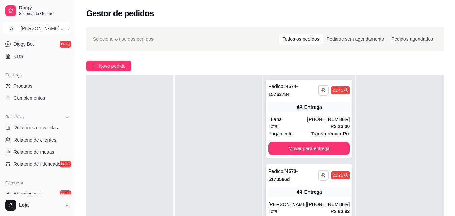
scroll to position [103, 0]
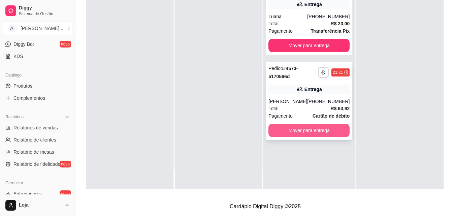
click at [332, 129] on button "Mover para entrega" at bounding box center [309, 130] width 81 height 13
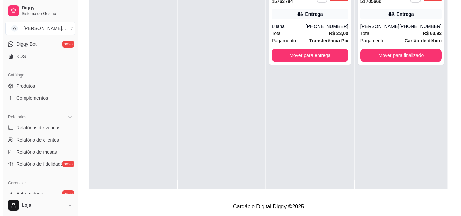
scroll to position [0, 0]
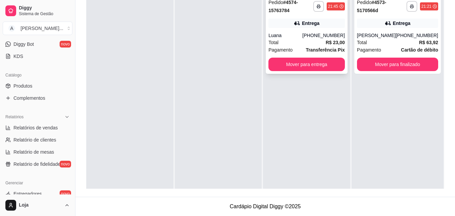
click at [329, 35] on div "[PHONE_NUMBER]" at bounding box center [324, 35] width 42 height 7
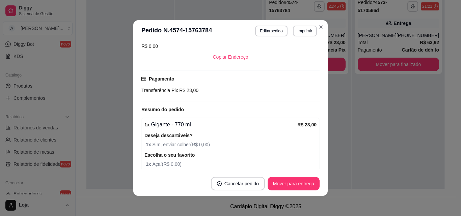
scroll to position [134, 0]
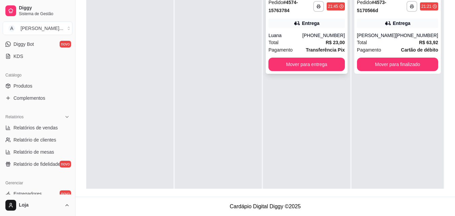
click at [321, 34] on div "[PHONE_NUMBER]" at bounding box center [324, 35] width 42 height 7
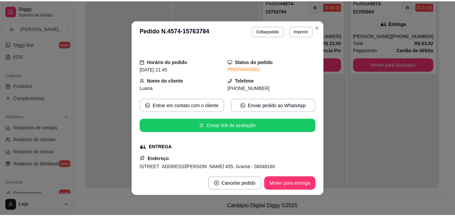
scroll to position [67, 0]
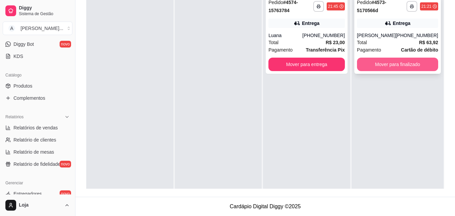
click at [402, 66] on button "Mover para finalizado" at bounding box center [397, 64] width 81 height 13
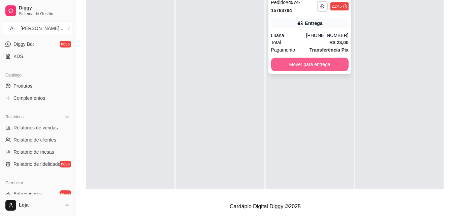
click at [334, 69] on button "Mover para entrega" at bounding box center [310, 64] width 78 height 13
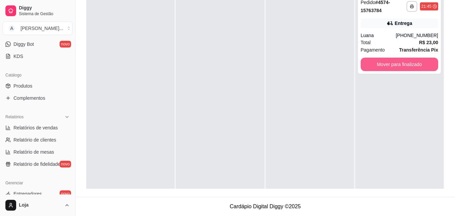
click at [392, 65] on button "Mover para finalizado" at bounding box center [400, 64] width 78 height 13
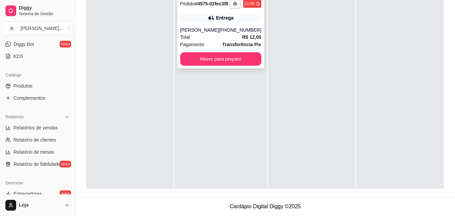
click at [194, 33] on div "[PERSON_NAME]" at bounding box center [199, 30] width 39 height 7
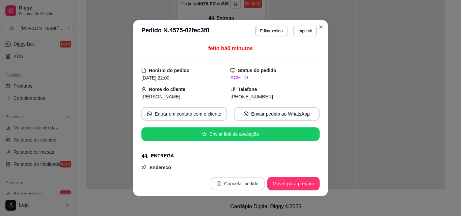
click at [230, 183] on button "Cancelar pedido" at bounding box center [237, 183] width 54 height 13
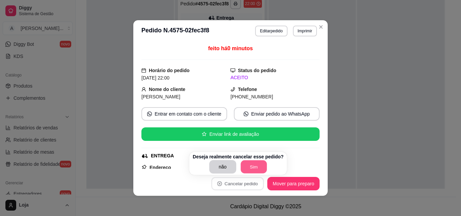
click at [257, 165] on button "Sim" at bounding box center [253, 166] width 26 height 13
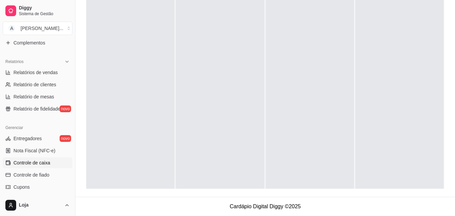
scroll to position [202, 0]
